Goal: Task Accomplishment & Management: Use online tool/utility

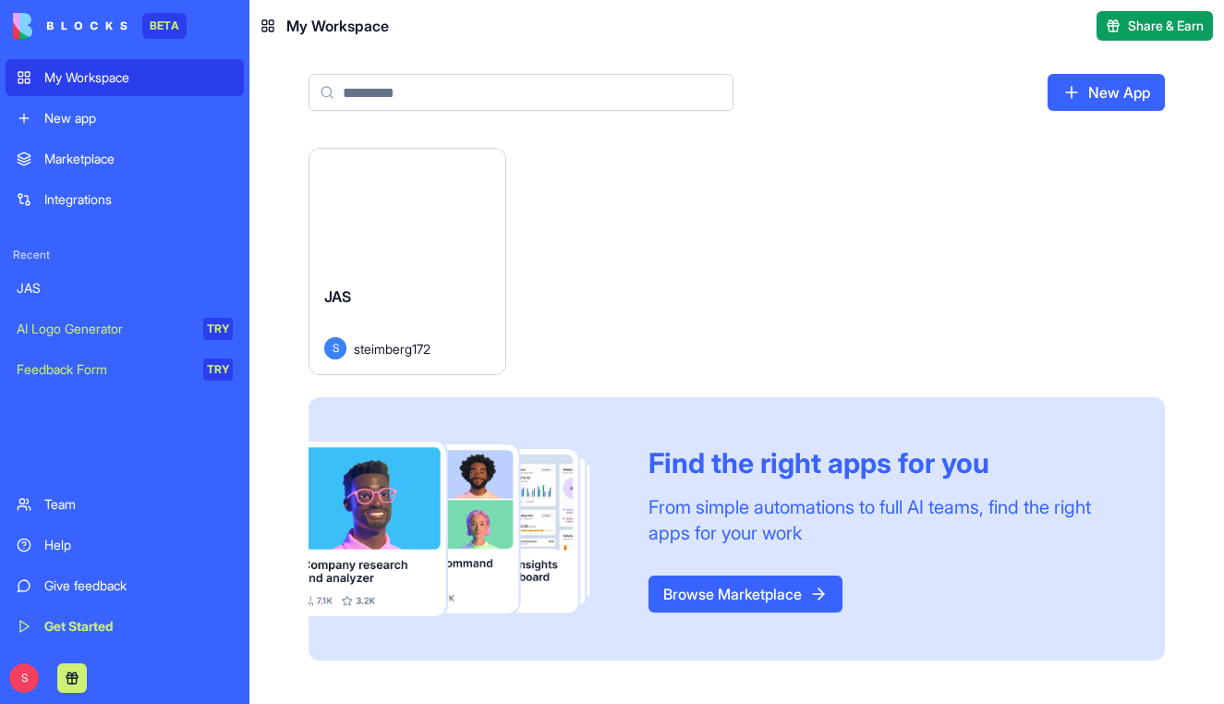
click at [78, 297] on link "JAS" at bounding box center [125, 288] width 238 height 37
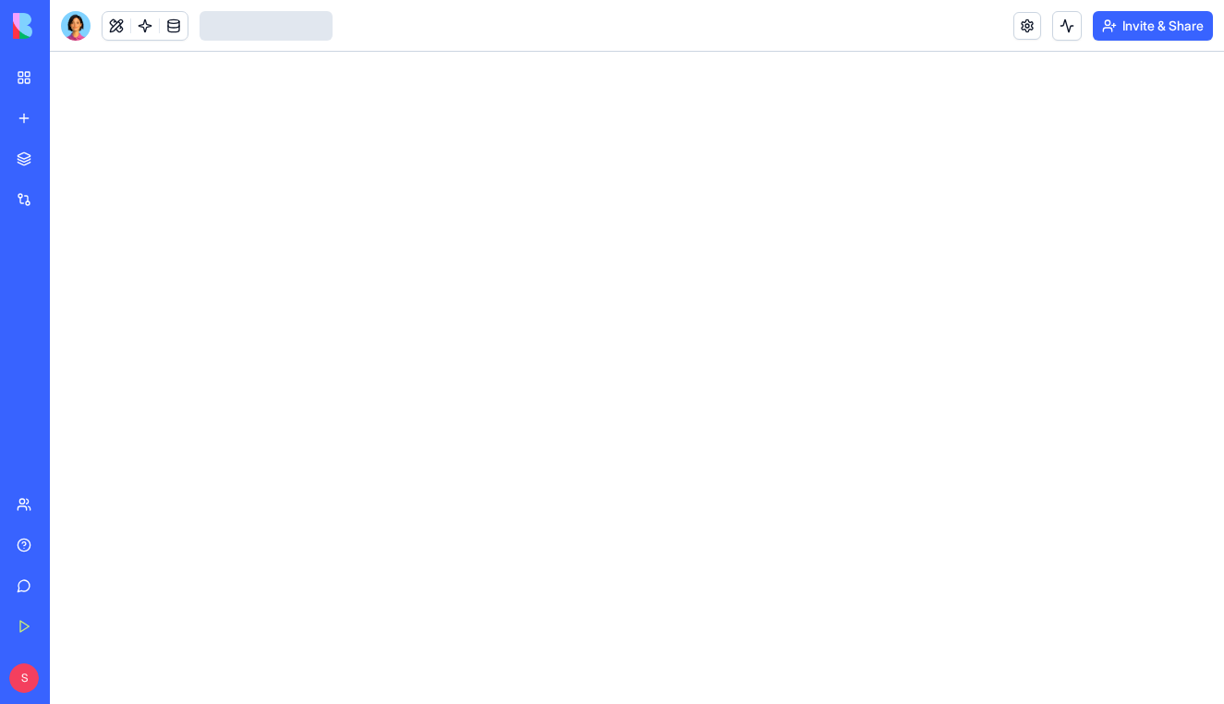
click at [78, 297] on link "JAS" at bounding box center [43, 288] width 74 height 37
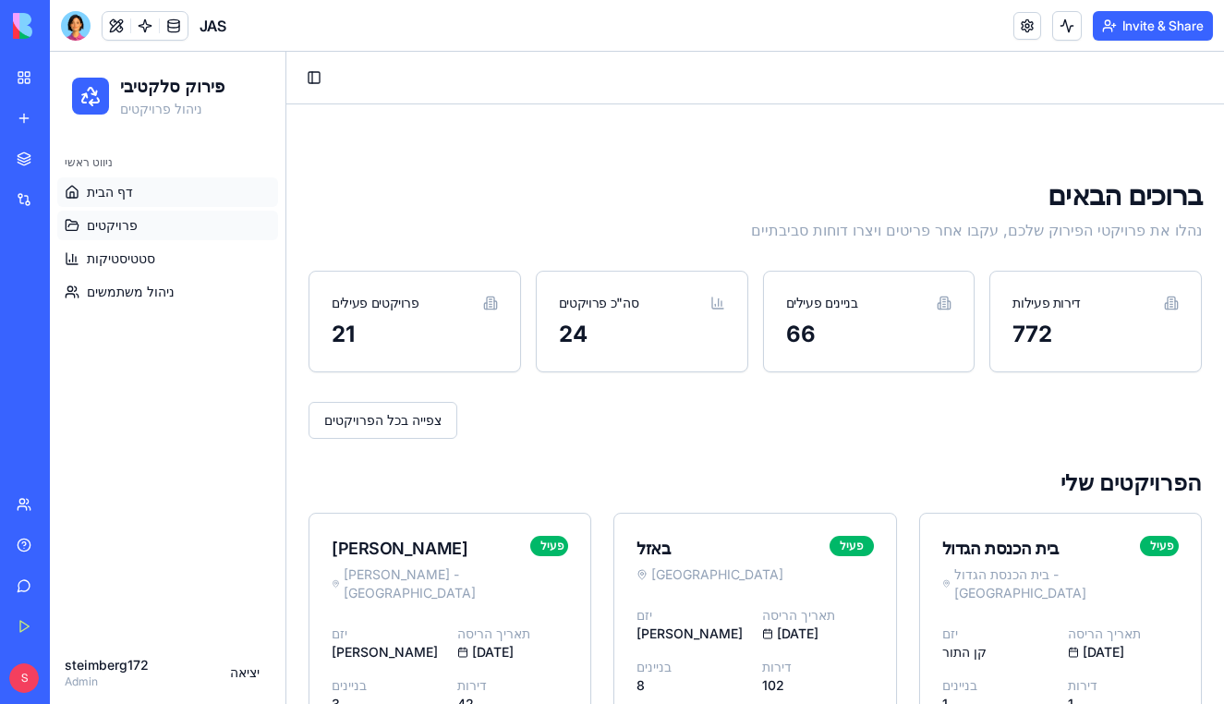
click at [208, 228] on link "פרויקטים" at bounding box center [167, 226] width 221 height 30
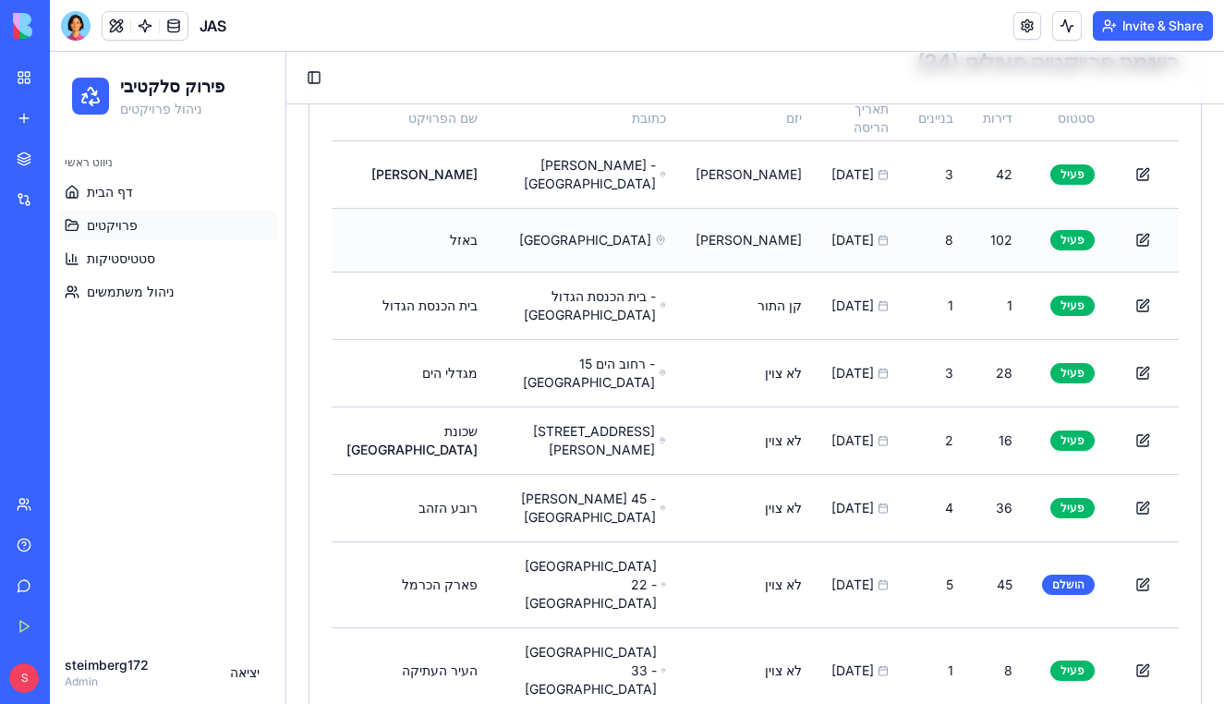
click at [1213, 233] on button at bounding box center [1231, 239] width 37 height 33
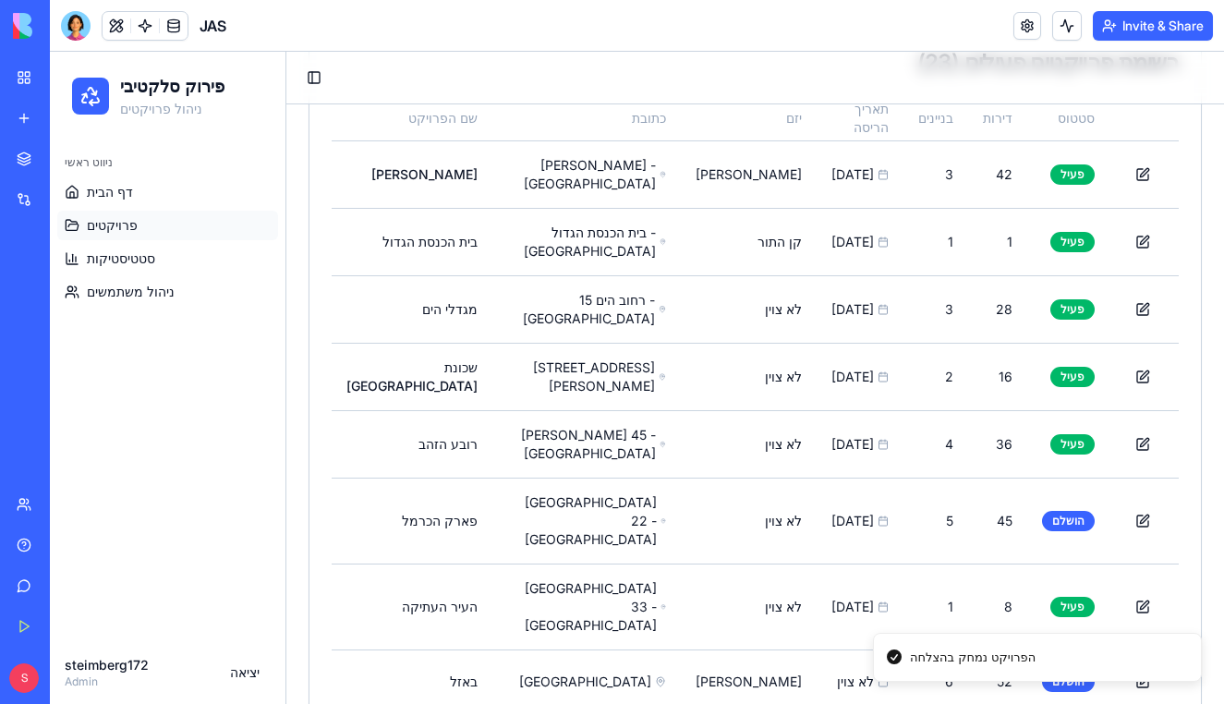
click at [1213, 240] on button at bounding box center [1231, 241] width 37 height 33
click at [1213, 293] on button at bounding box center [1231, 309] width 37 height 33
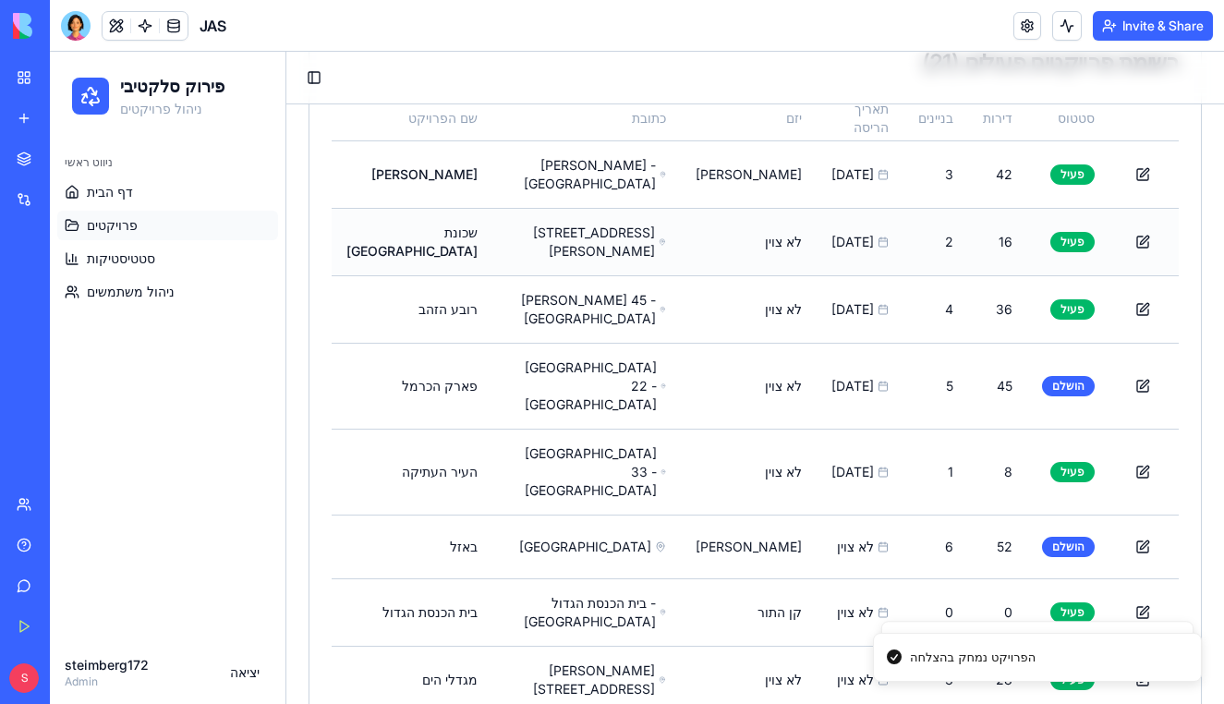
click at [1213, 240] on button at bounding box center [1231, 241] width 37 height 33
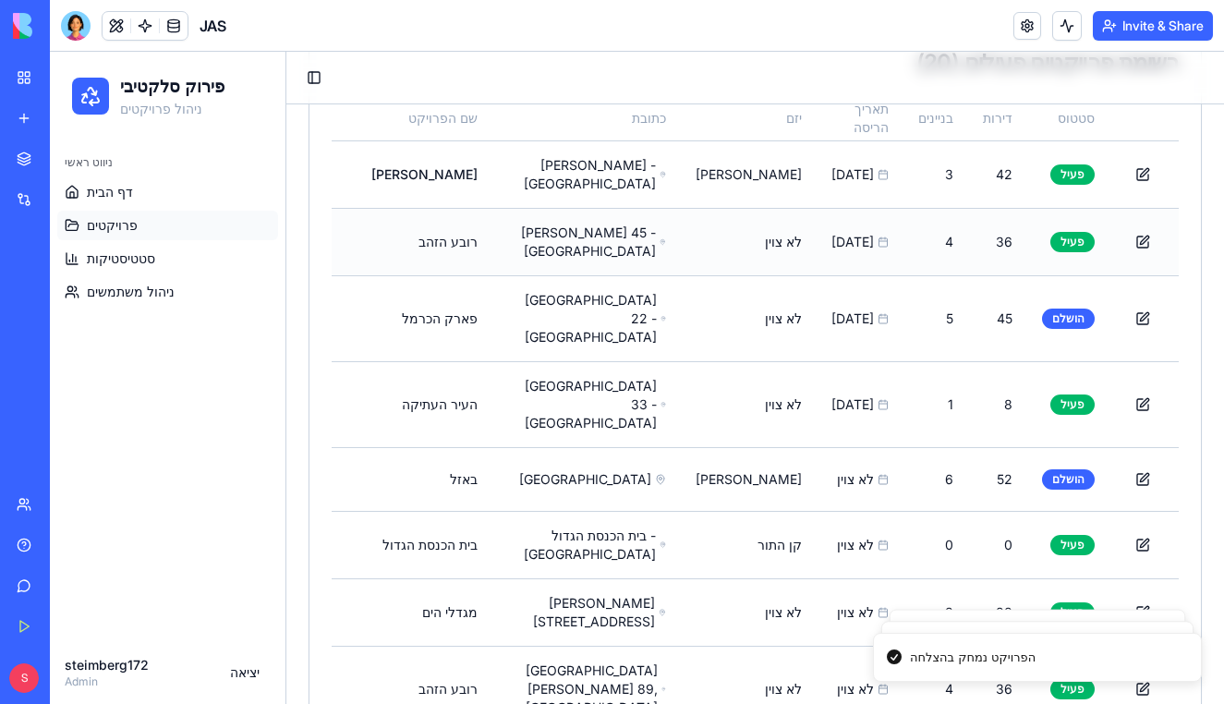
click at [1213, 244] on button at bounding box center [1231, 241] width 37 height 33
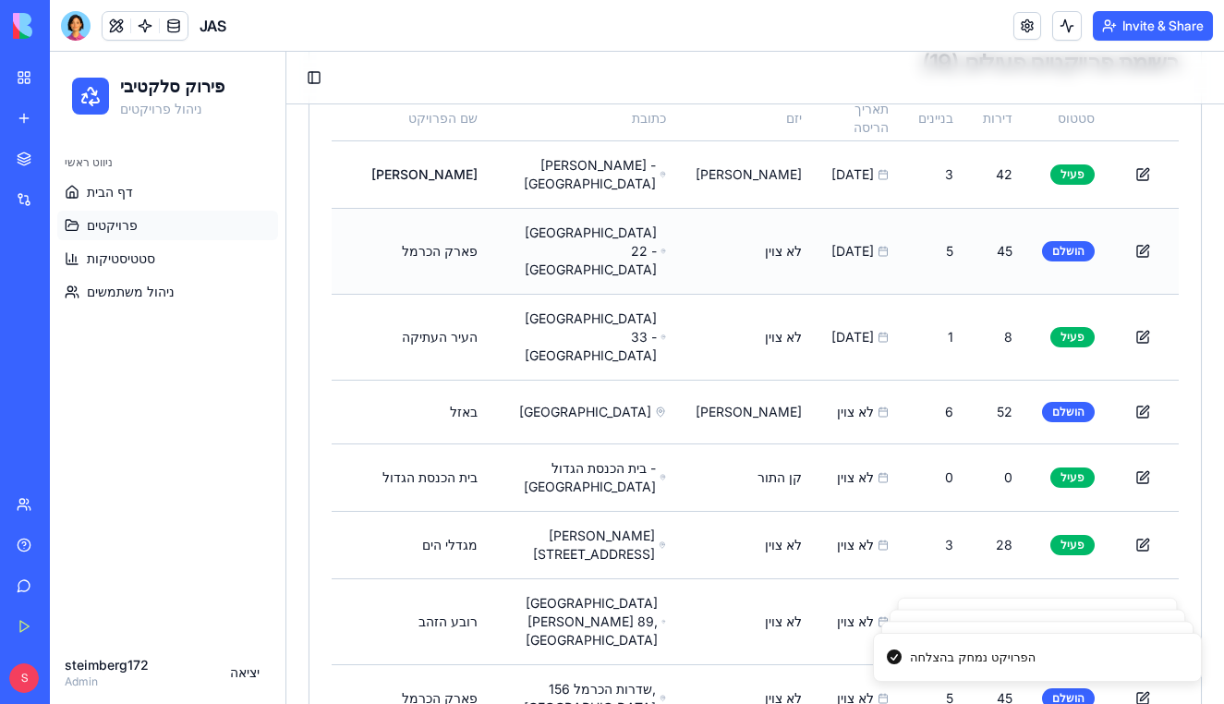
click at [1213, 238] on button at bounding box center [1231, 251] width 37 height 33
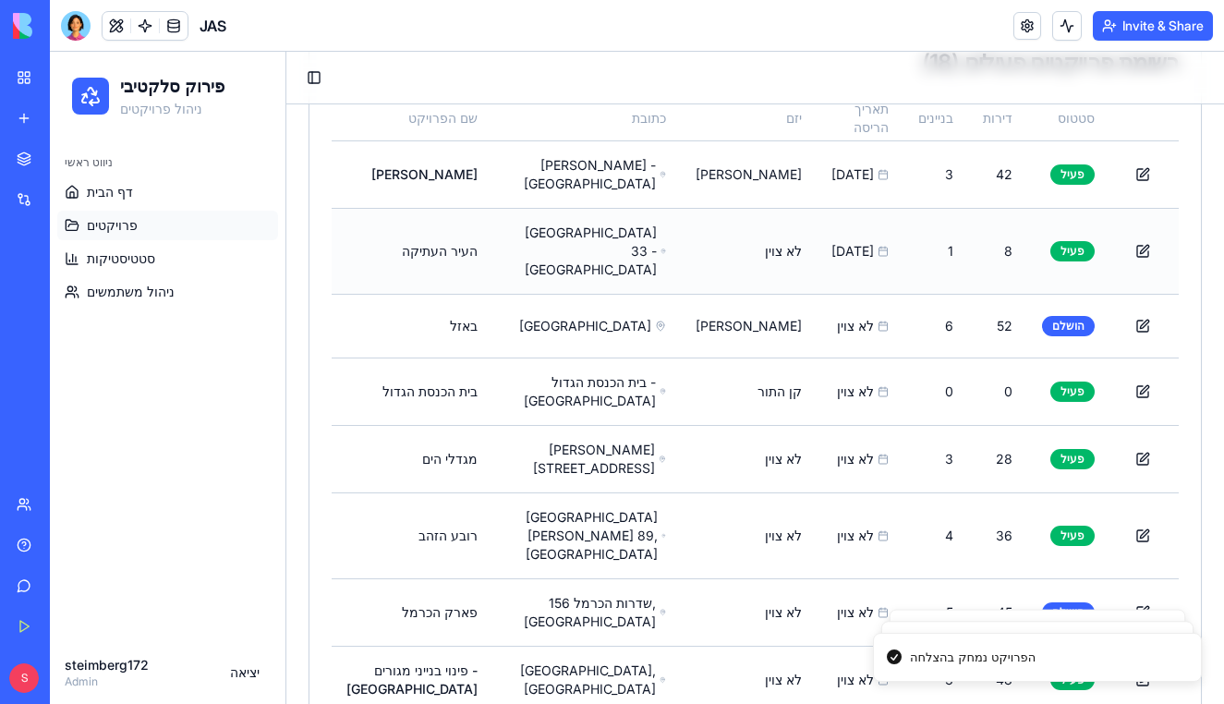
click at [1213, 244] on button at bounding box center [1231, 251] width 37 height 33
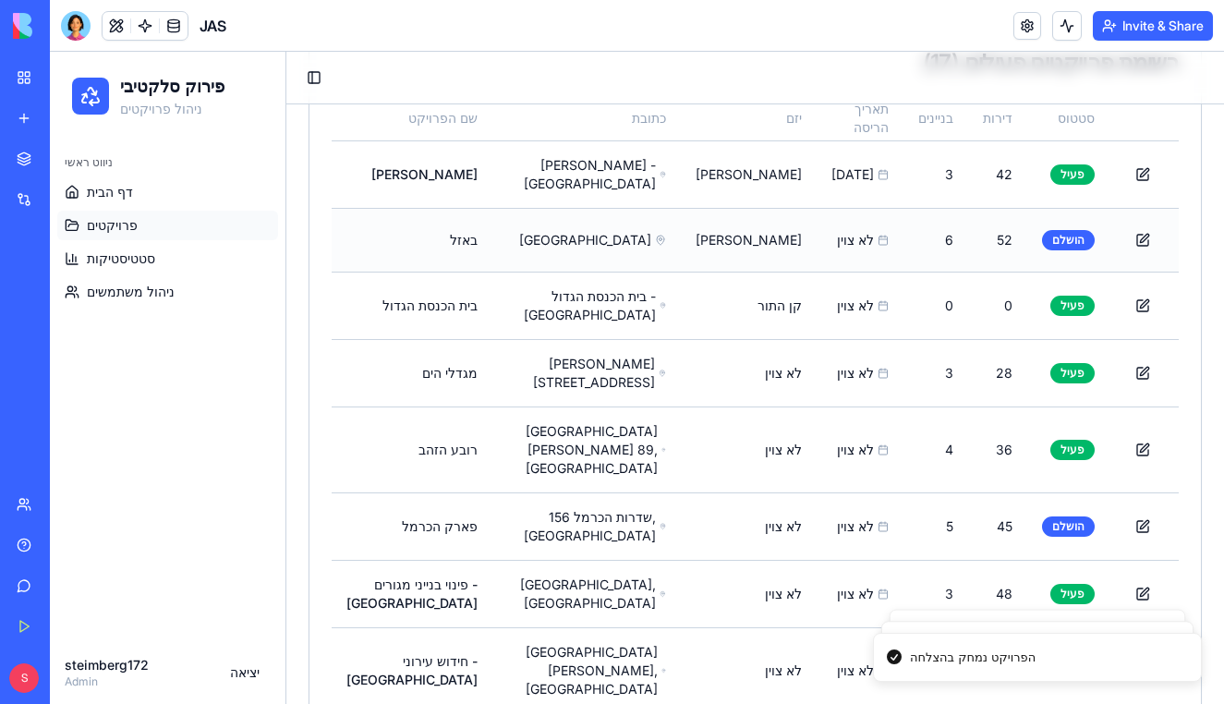
click at [1213, 243] on button at bounding box center [1231, 239] width 37 height 33
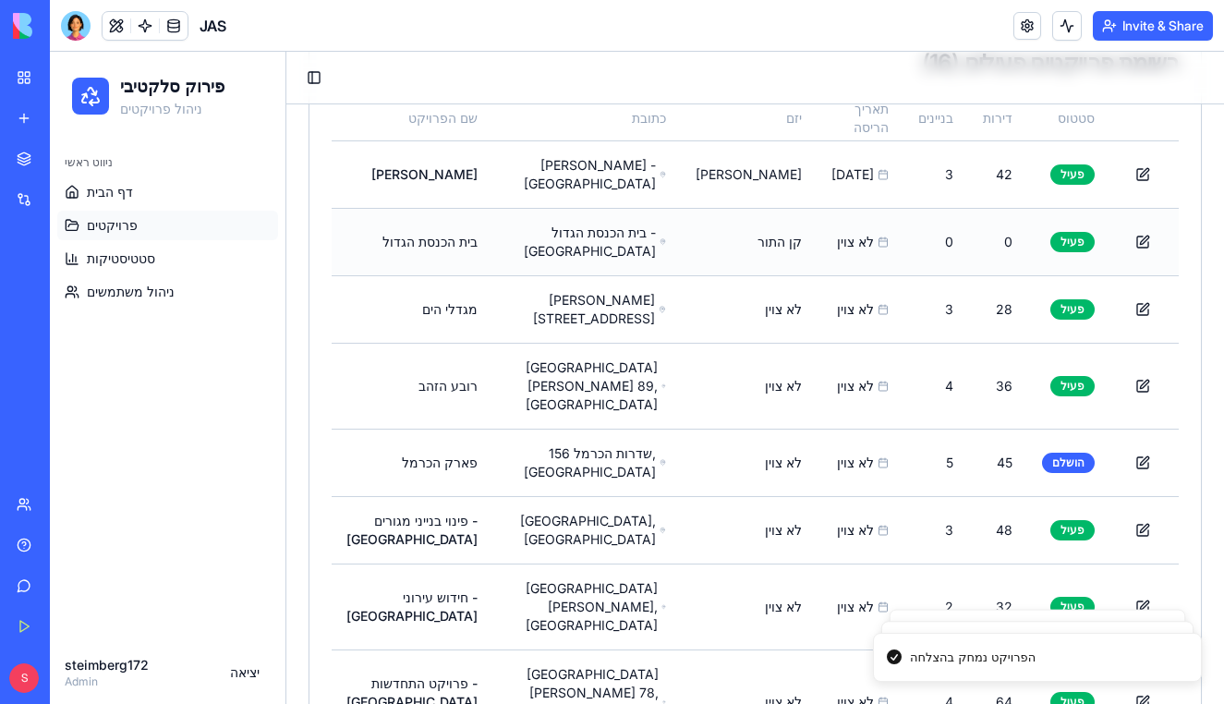
click at [1213, 239] on button at bounding box center [1231, 241] width 37 height 33
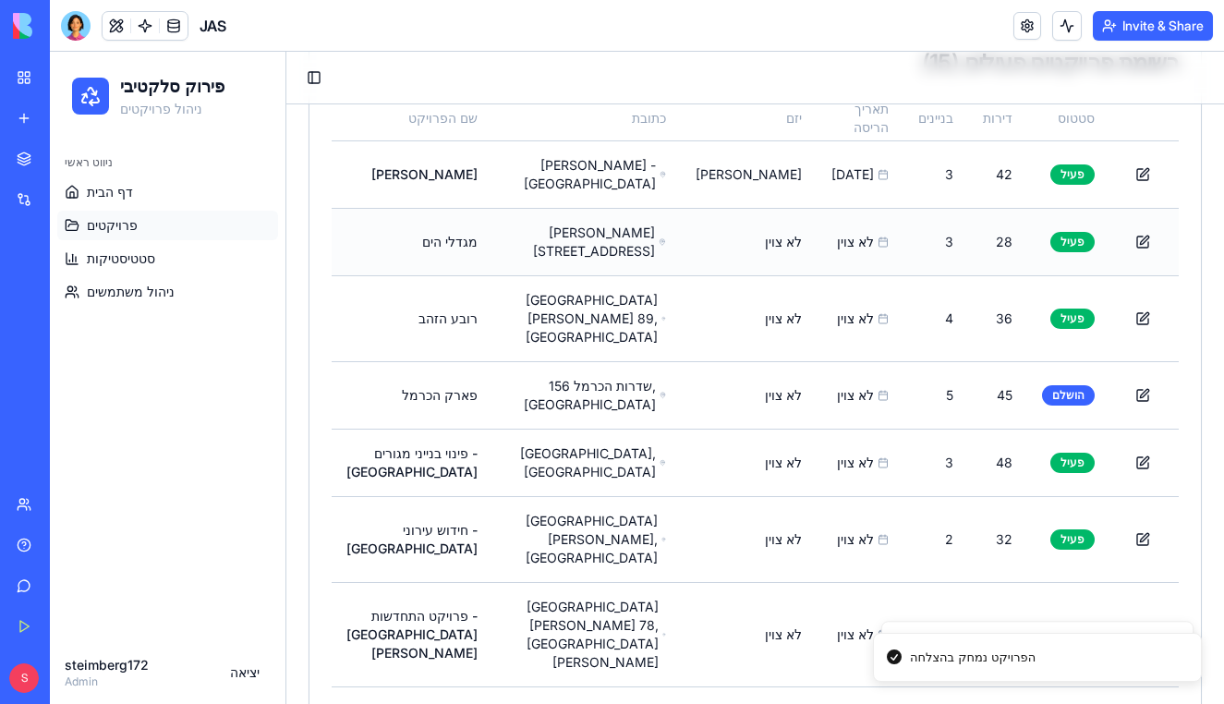
click at [1213, 239] on button at bounding box center [1231, 241] width 37 height 33
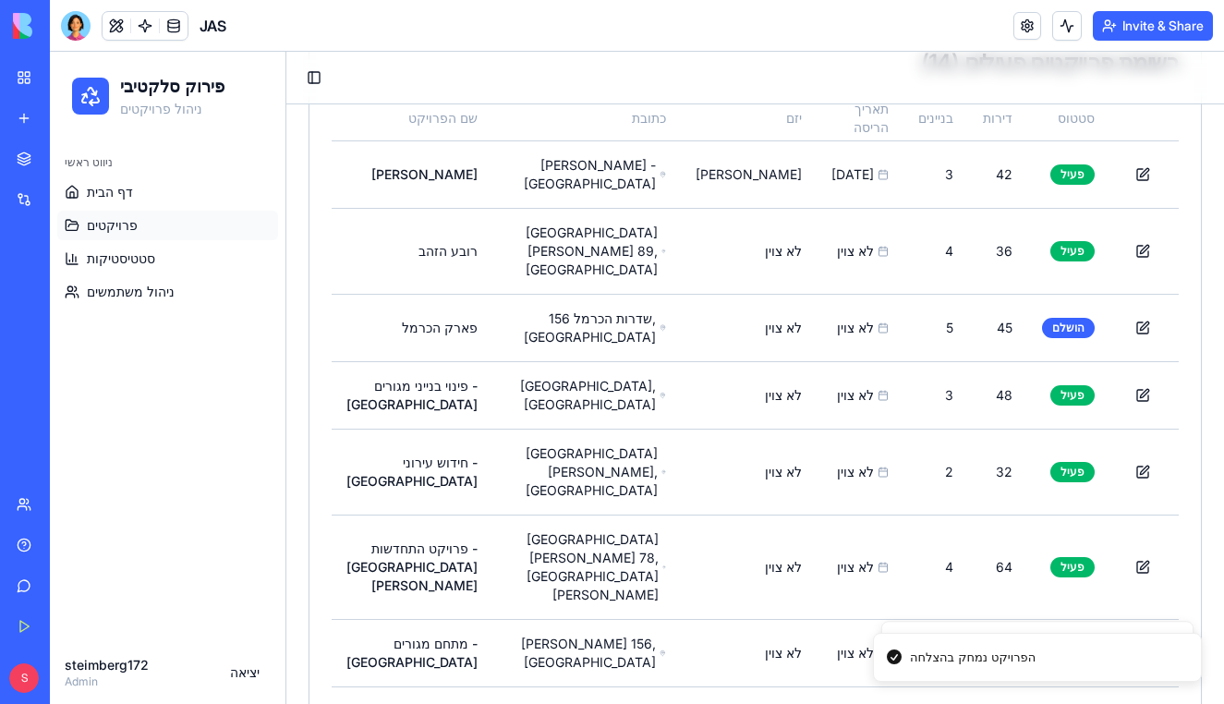
click at [1213, 237] on button at bounding box center [1231, 251] width 37 height 33
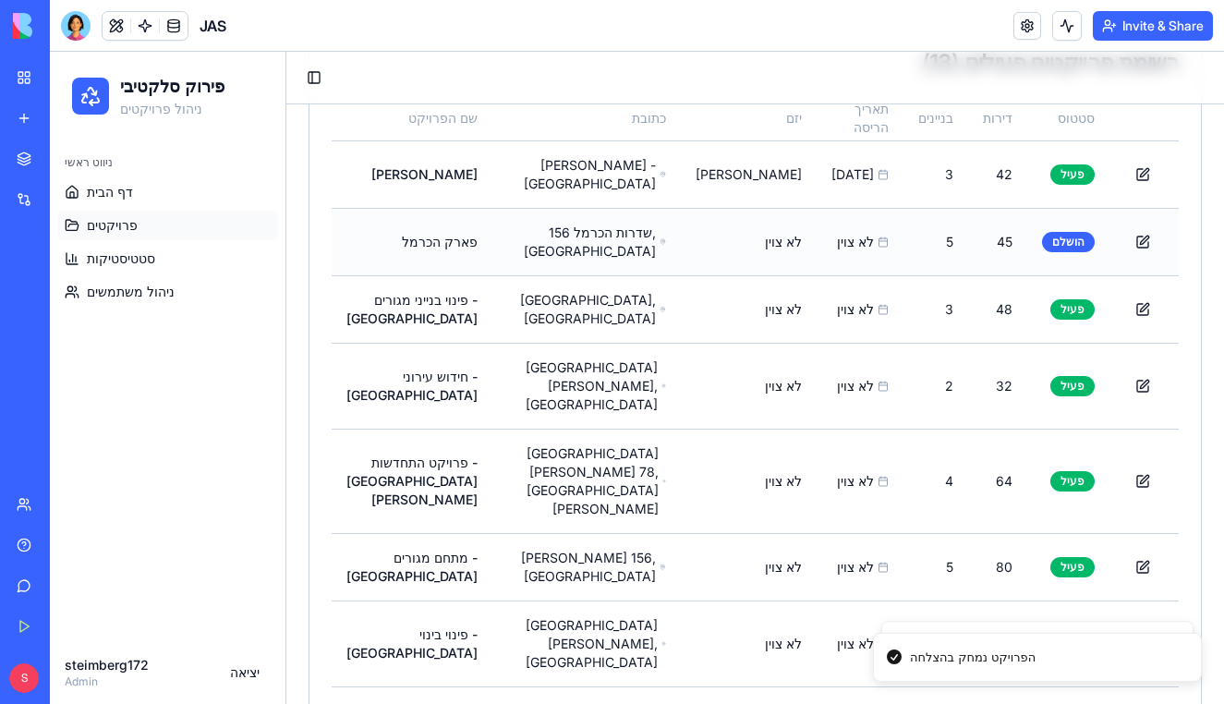
click at [1213, 238] on button at bounding box center [1231, 241] width 37 height 33
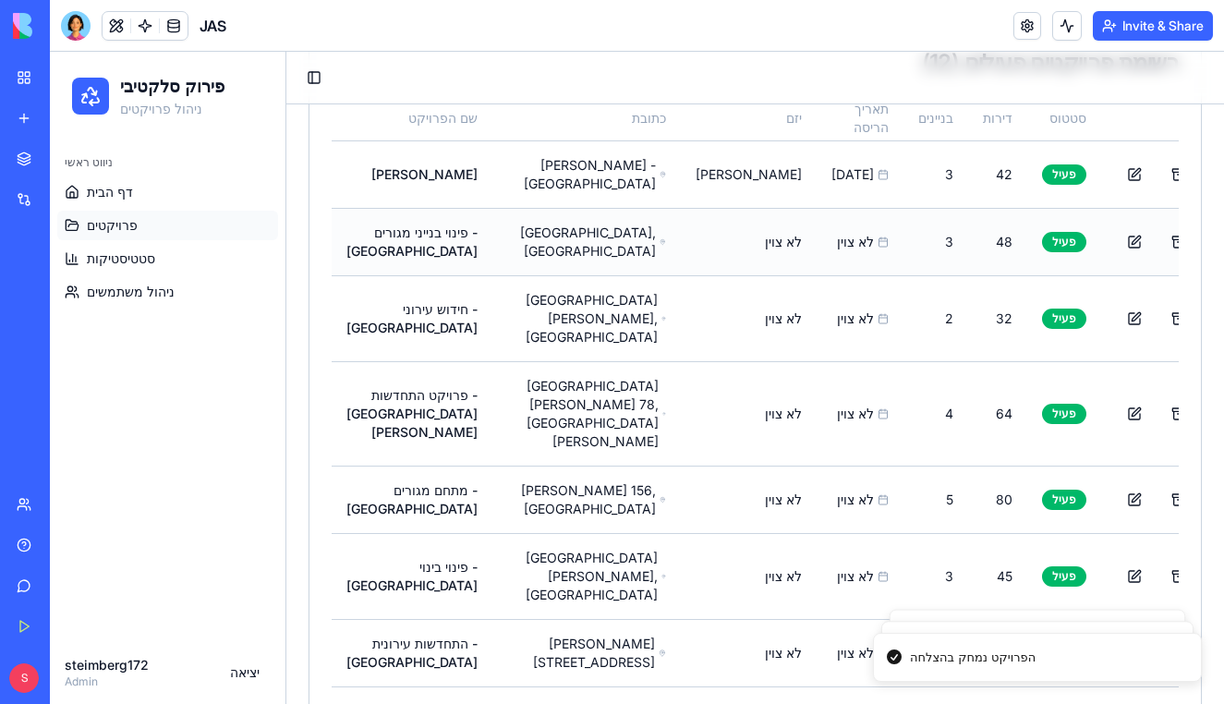
click at [1204, 236] on button at bounding box center [1222, 241] width 37 height 33
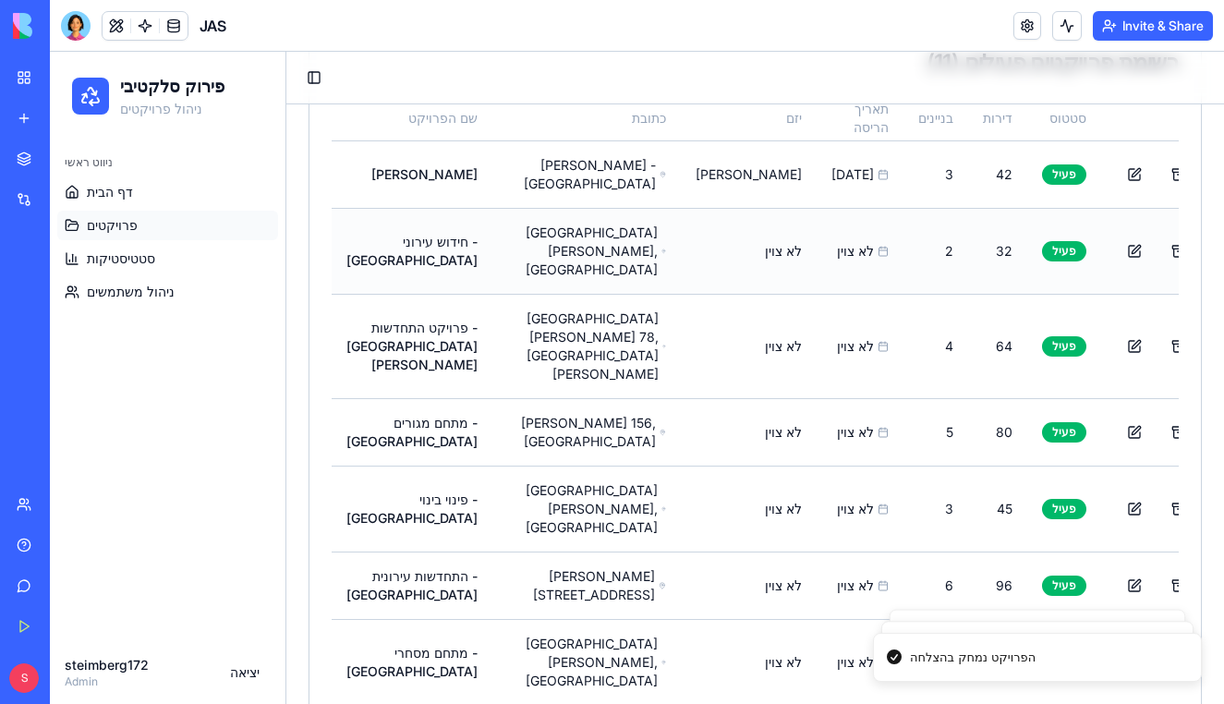
click at [1204, 239] on button at bounding box center [1222, 251] width 37 height 33
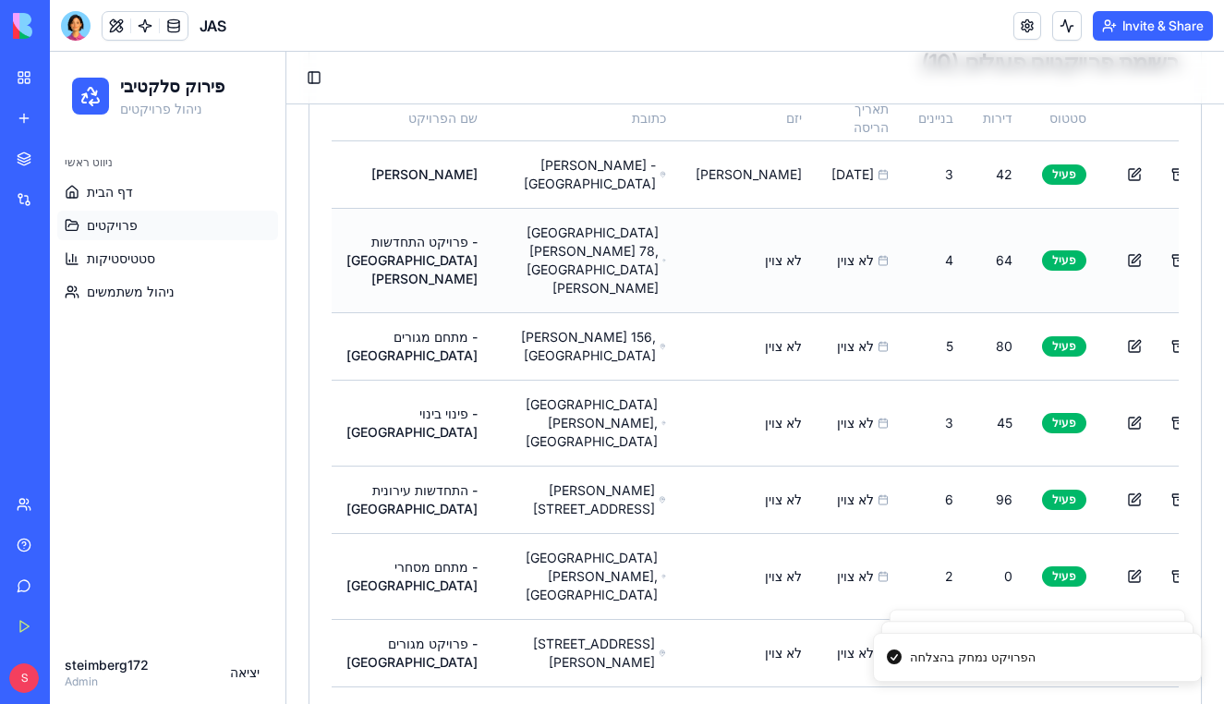
click at [1204, 244] on button at bounding box center [1222, 260] width 37 height 33
click at [1204, 330] on button at bounding box center [1222, 346] width 37 height 33
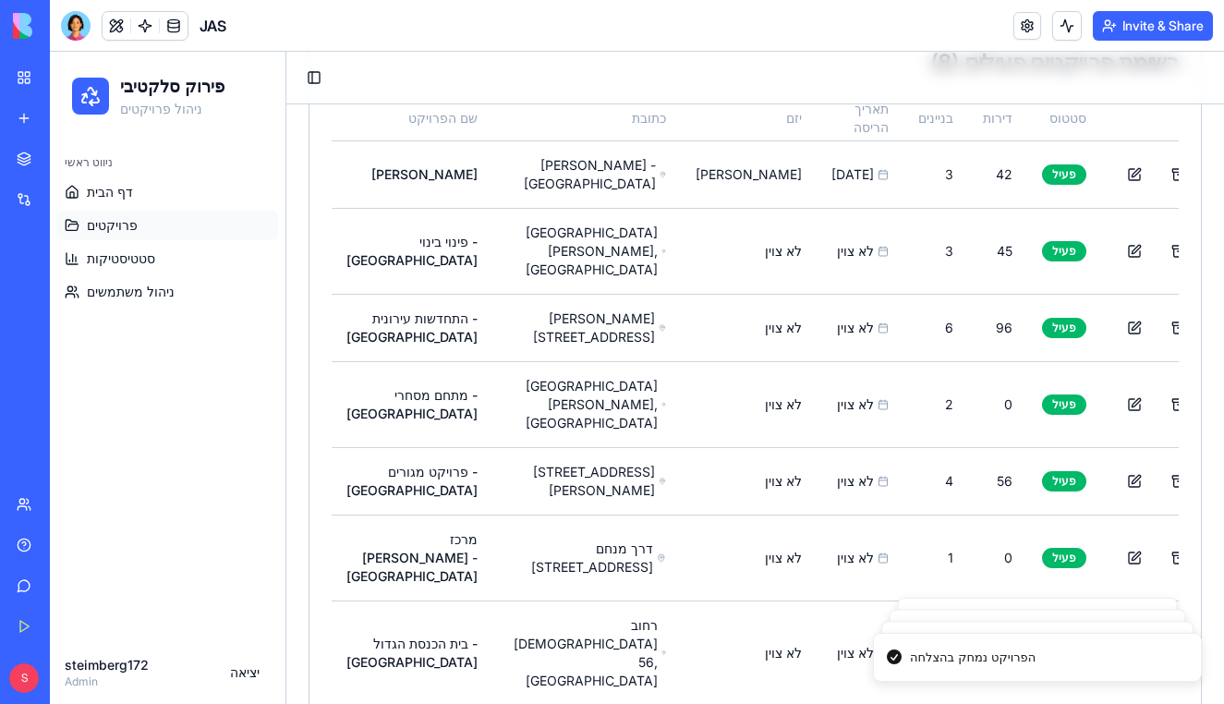
click at [1204, 240] on button at bounding box center [1222, 251] width 37 height 33
click at [1204, 237] on button at bounding box center [1222, 251] width 37 height 33
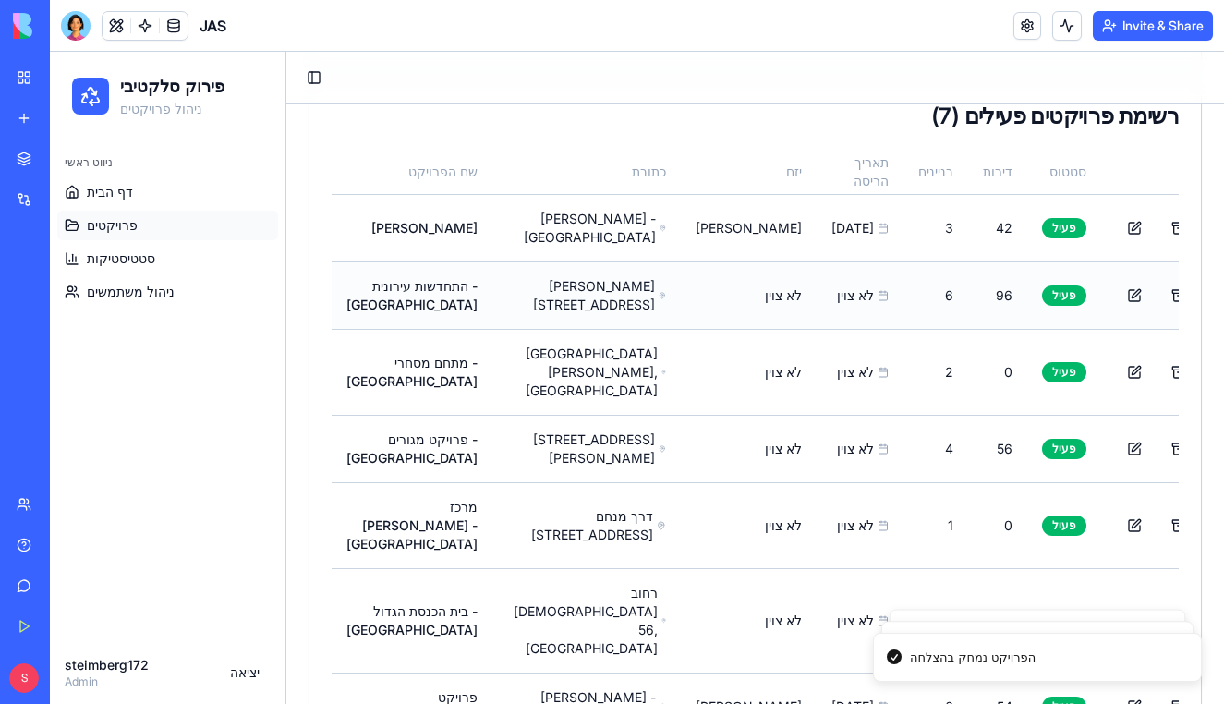
click at [1204, 288] on button at bounding box center [1222, 295] width 37 height 33
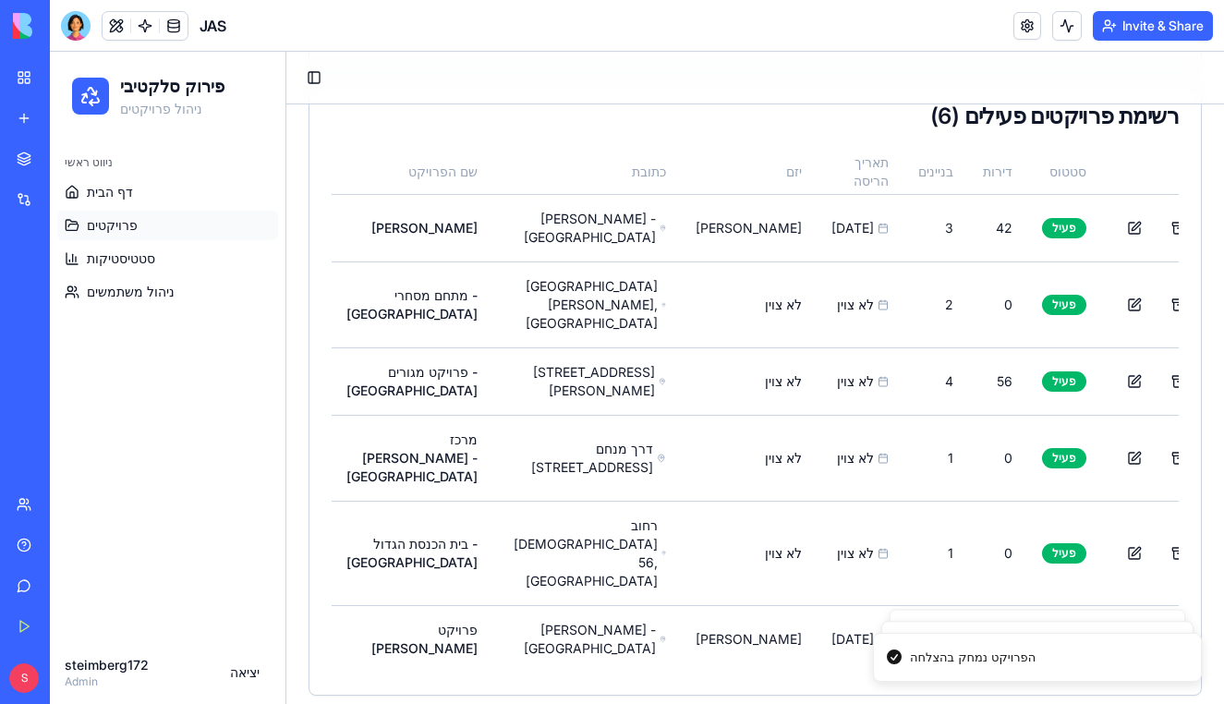
click at [1204, 245] on button at bounding box center [1222, 227] width 37 height 33
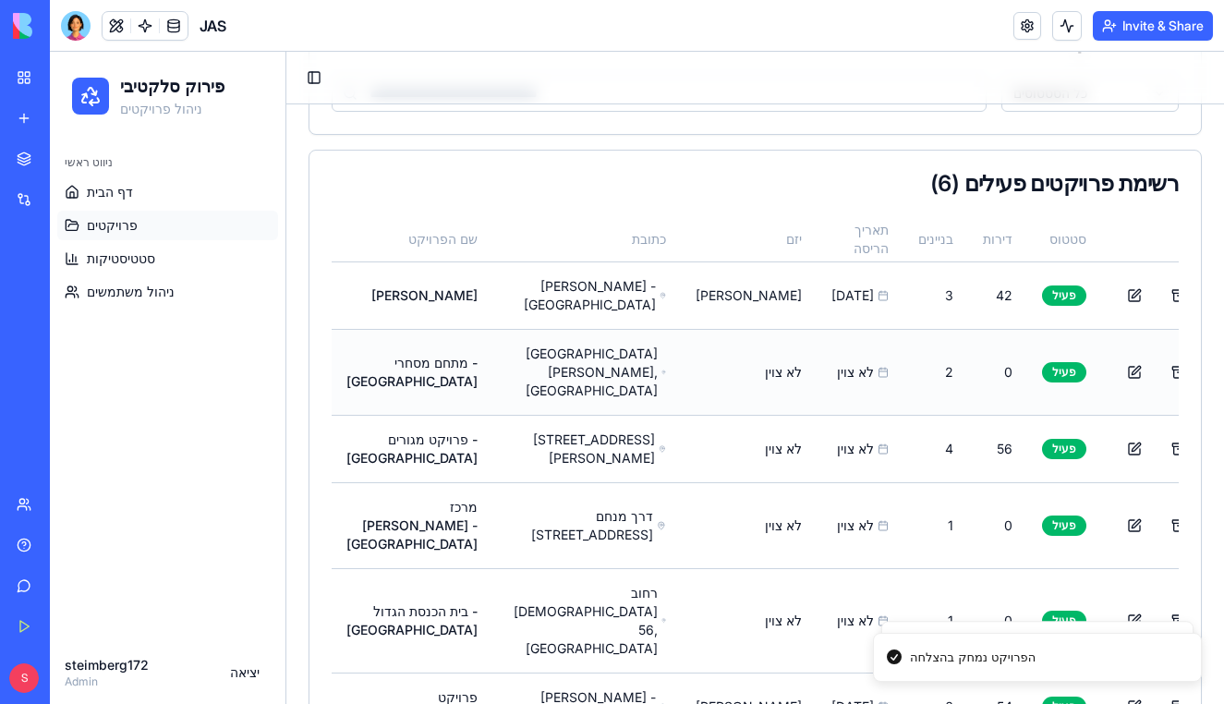
click at [1204, 358] on button at bounding box center [1222, 372] width 37 height 33
click at [1204, 363] on button at bounding box center [1222, 372] width 37 height 33
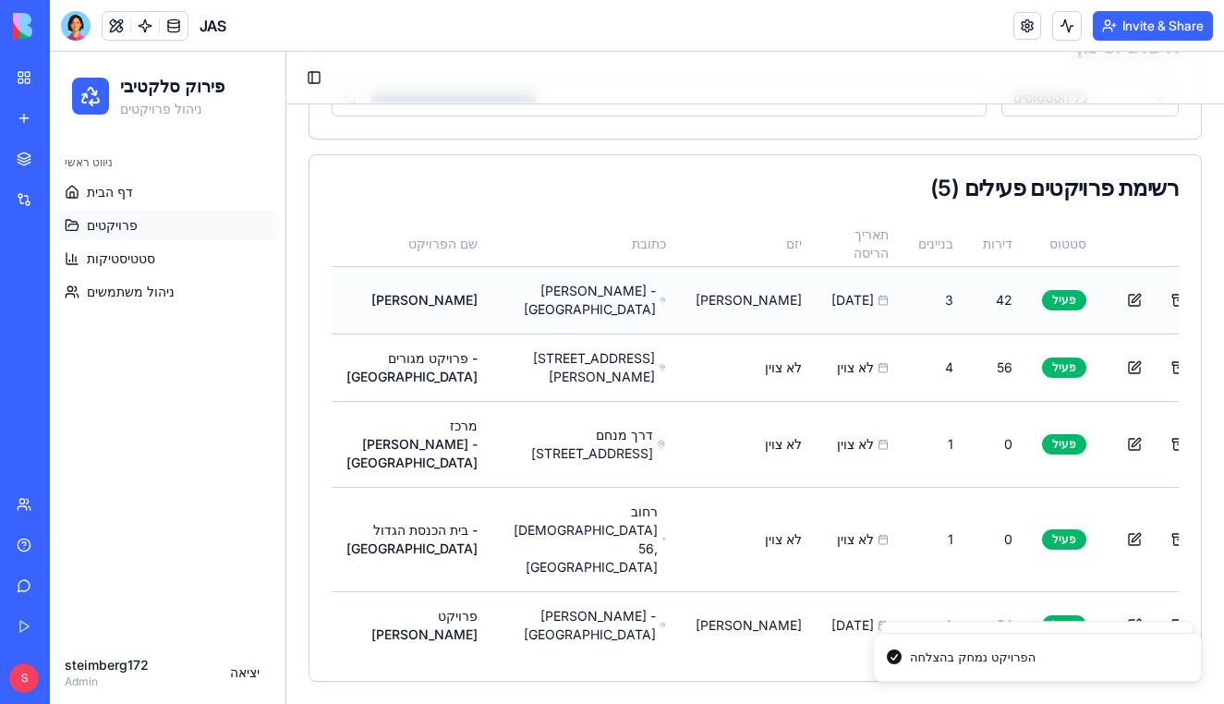
scroll to position [240, 0]
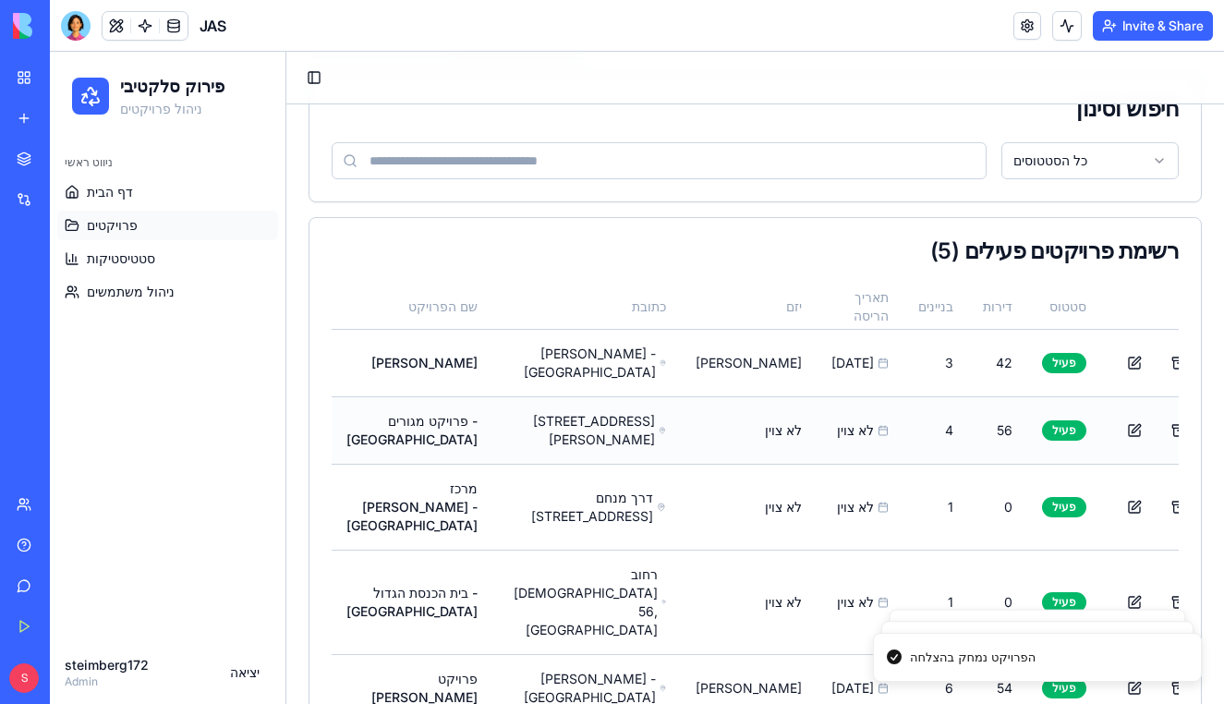
click at [1204, 429] on button at bounding box center [1222, 430] width 37 height 33
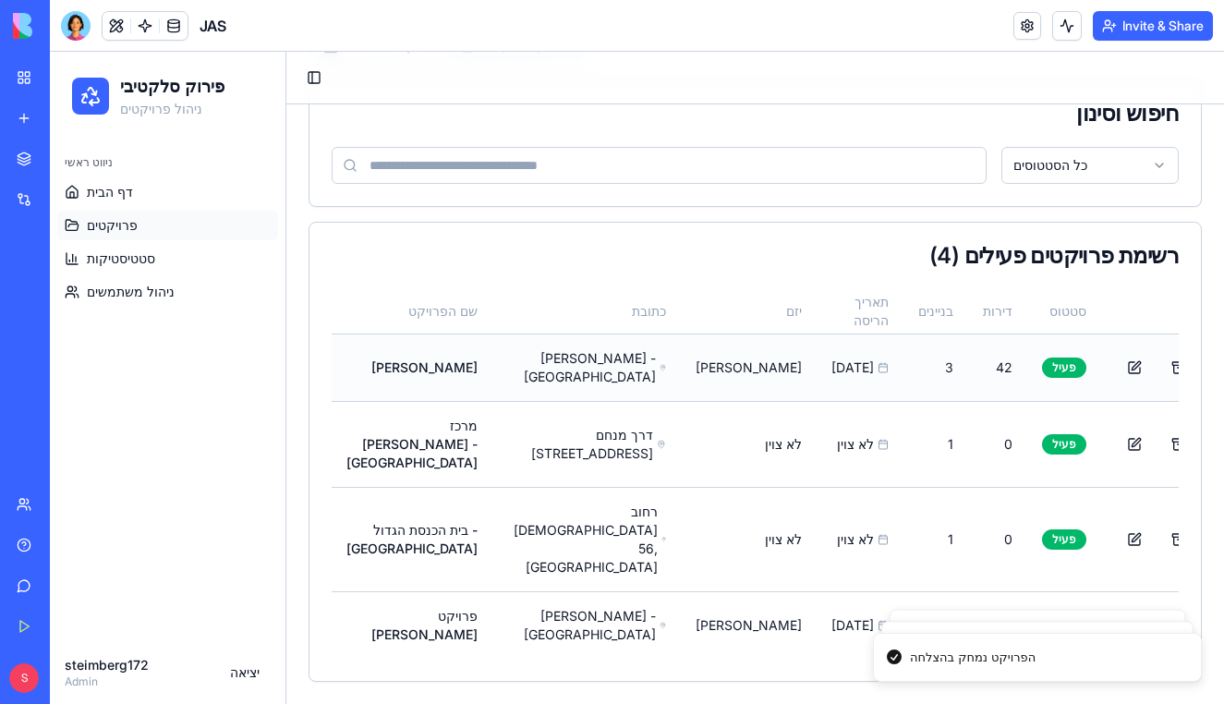
scroll to position [173, 0]
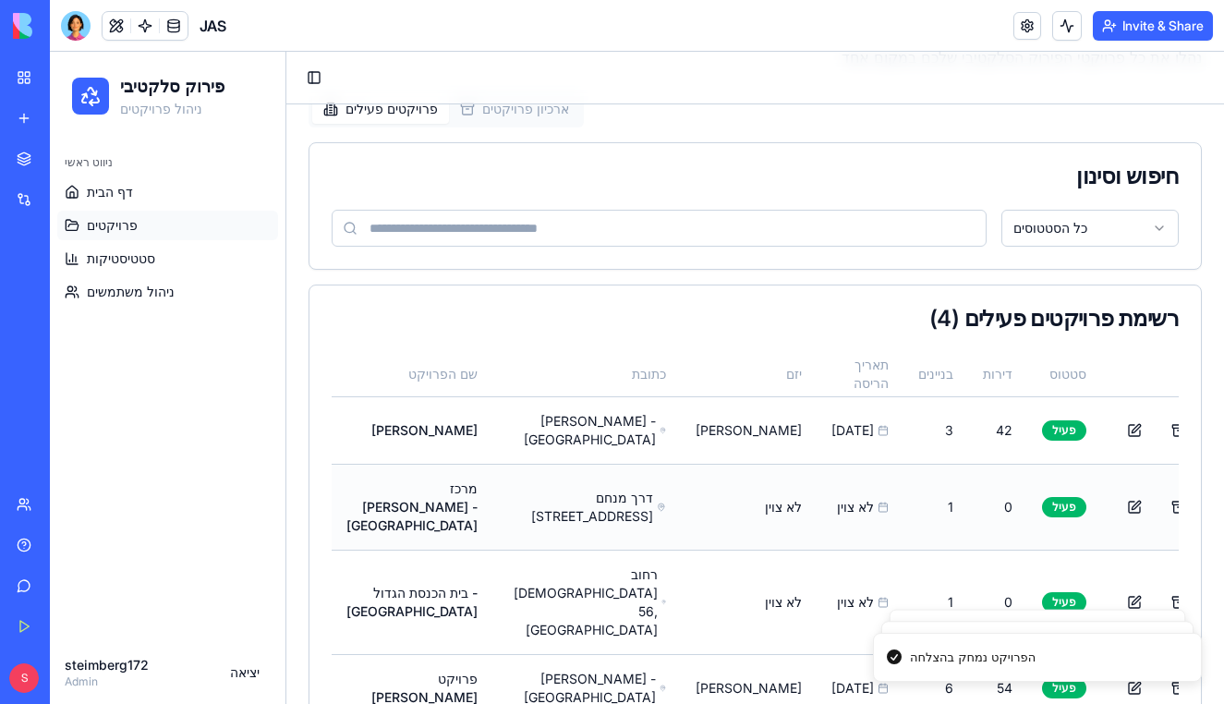
click at [1204, 496] on button at bounding box center [1222, 506] width 37 height 33
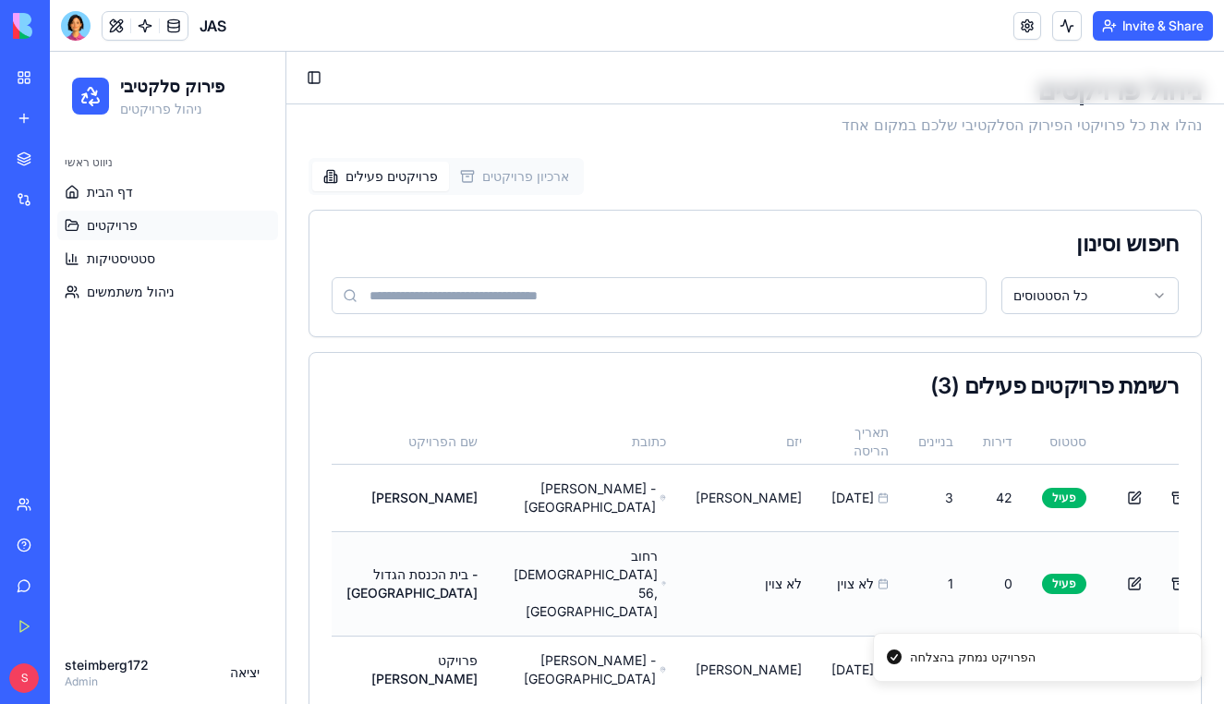
click at [1204, 567] on button at bounding box center [1222, 583] width 37 height 33
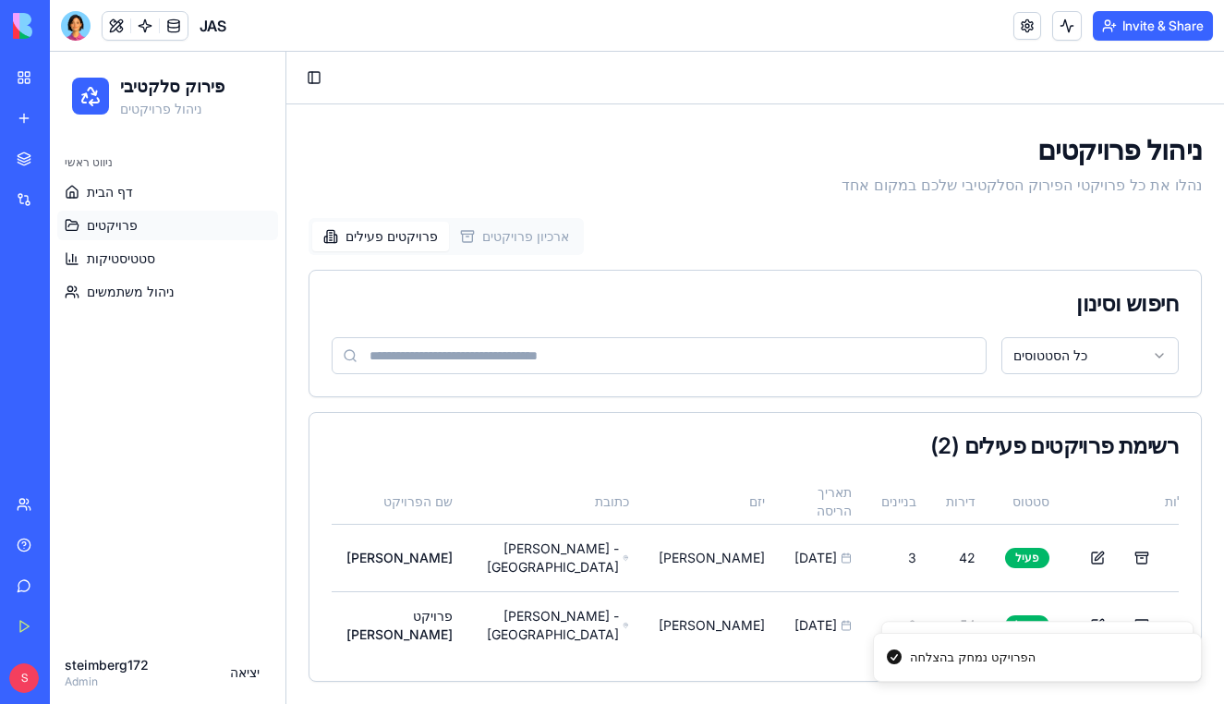
scroll to position [38, 0]
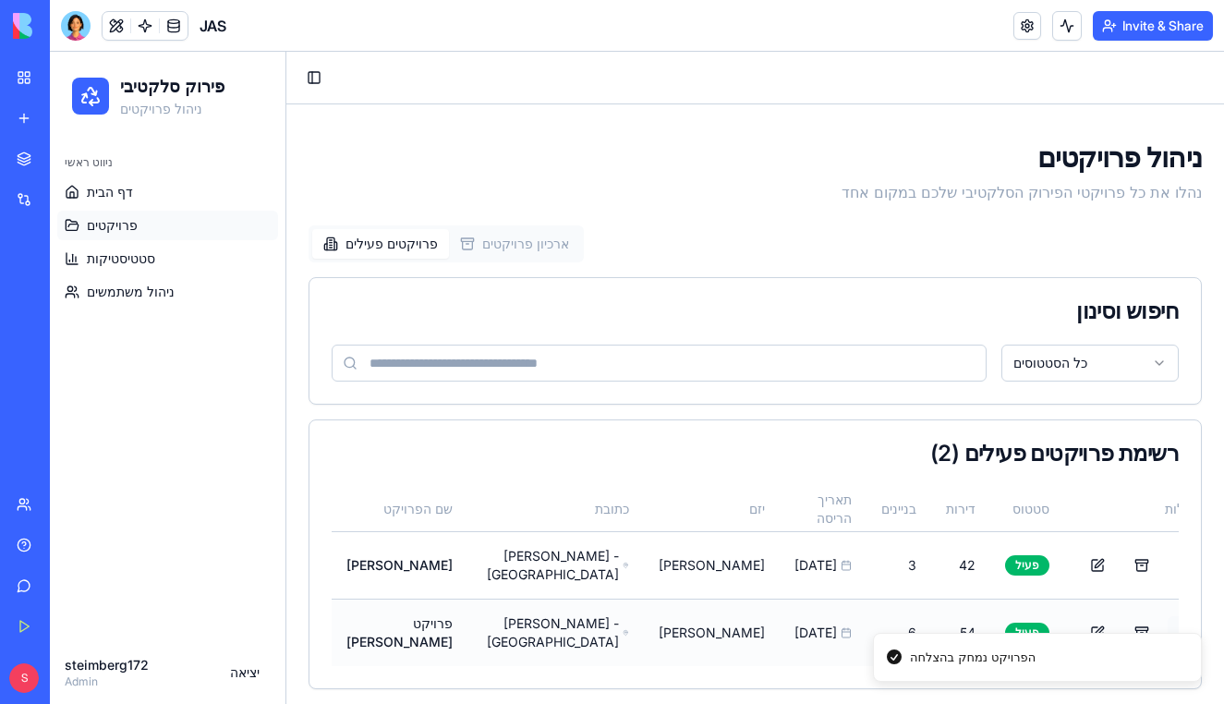
click at [1167, 627] on button at bounding box center [1185, 632] width 37 height 33
click at [190, 259] on link "סטטיסטיקות" at bounding box center [167, 259] width 221 height 30
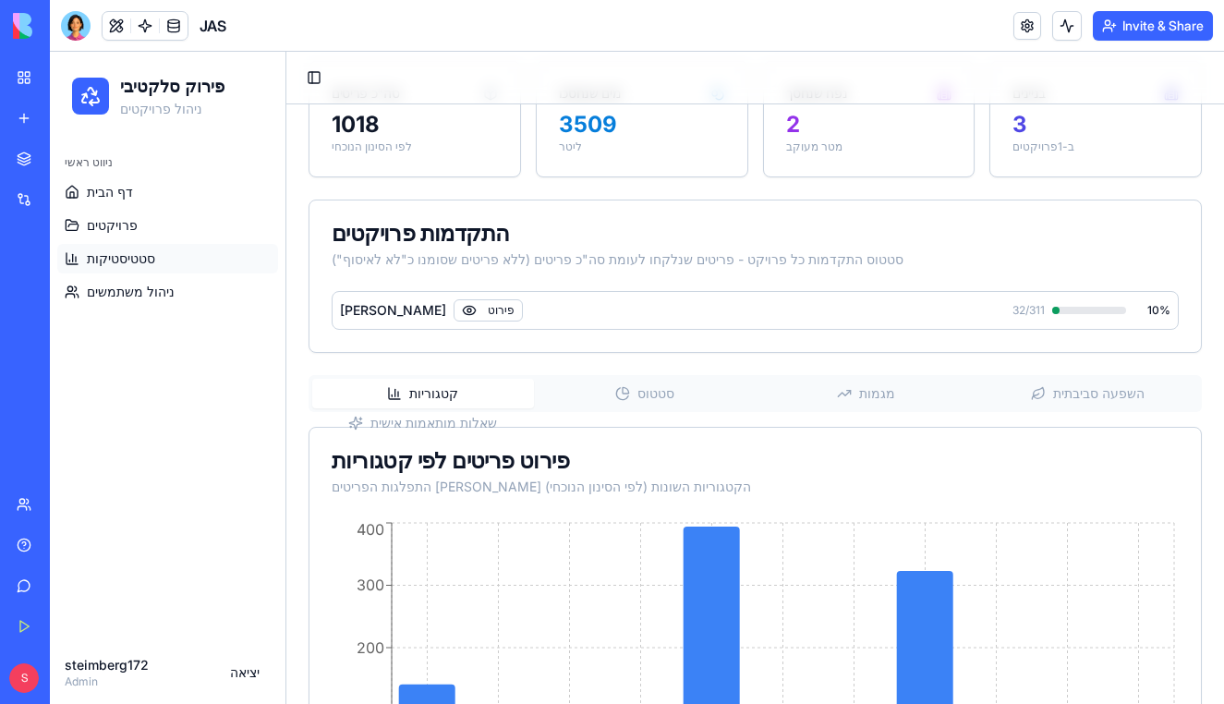
scroll to position [581, 0]
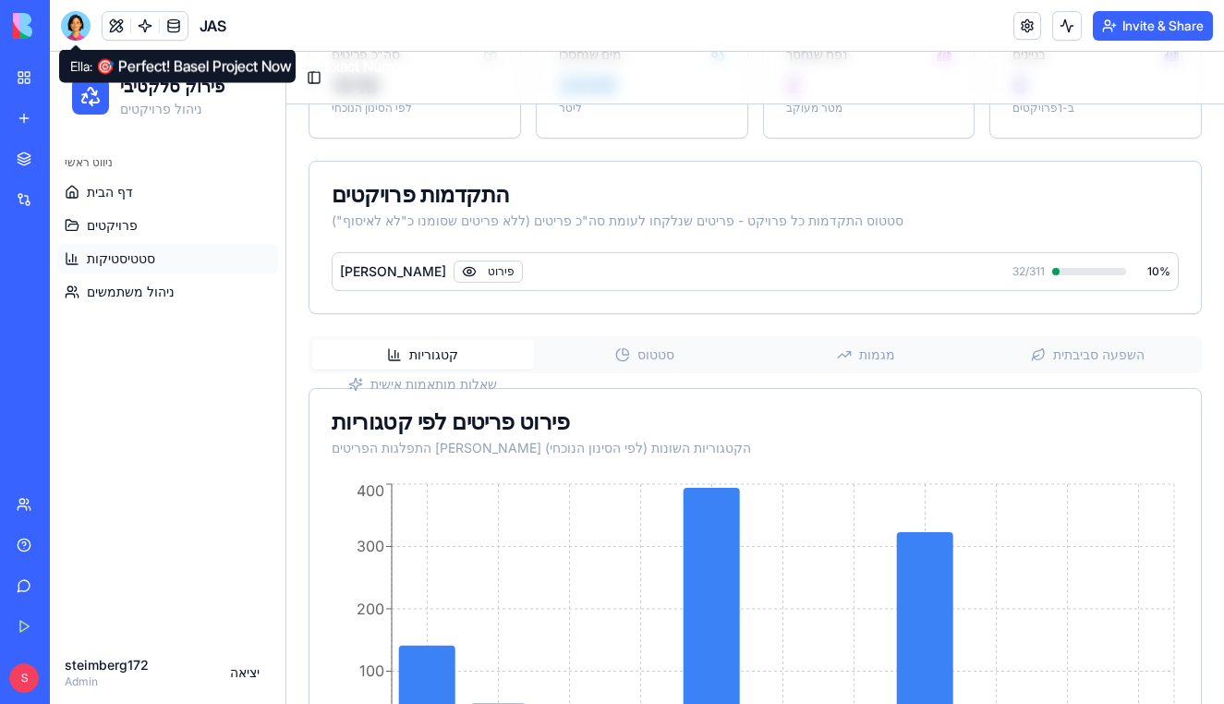
click at [73, 24] on div at bounding box center [76, 26] width 30 height 30
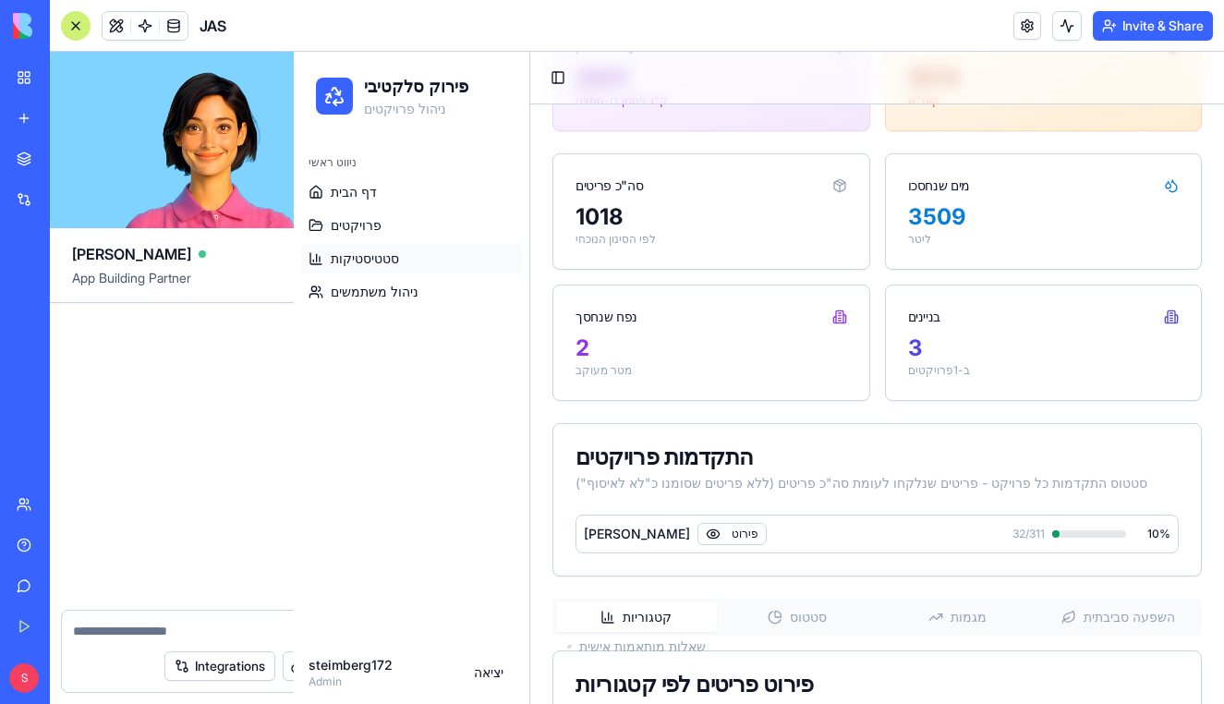
scroll to position [0, 0]
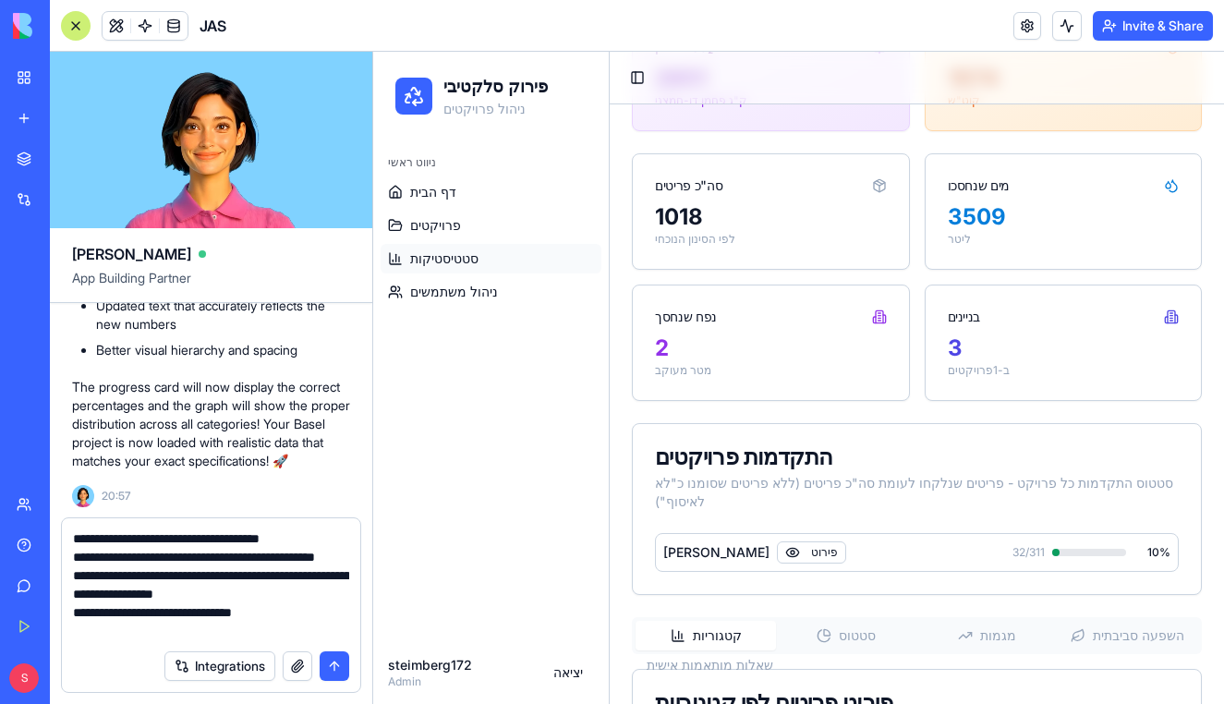
type textarea "**********"
